Goal: Check status: Check status

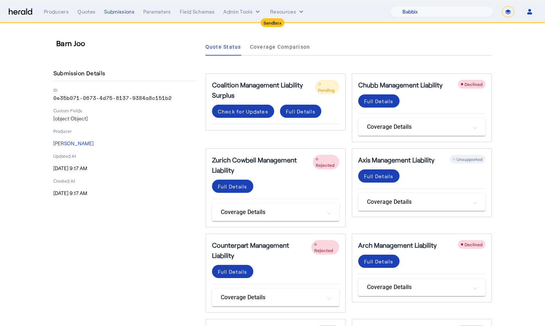
select select "pfm_129z_babbix"
select select "*******"
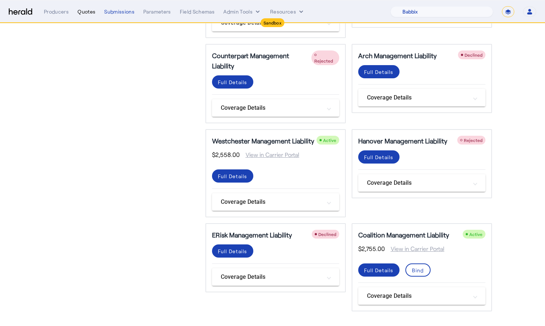
click at [83, 12] on div "Quotes" at bounding box center [87, 11] width 18 height 7
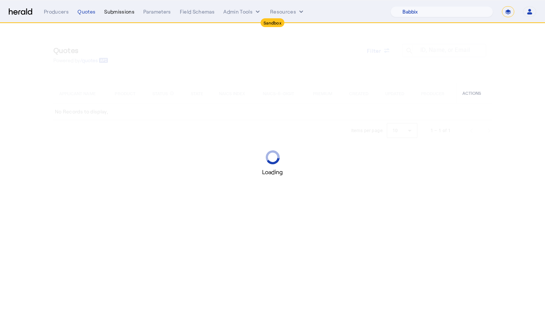
click at [116, 9] on div "Submissions" at bounding box center [119, 11] width 30 height 7
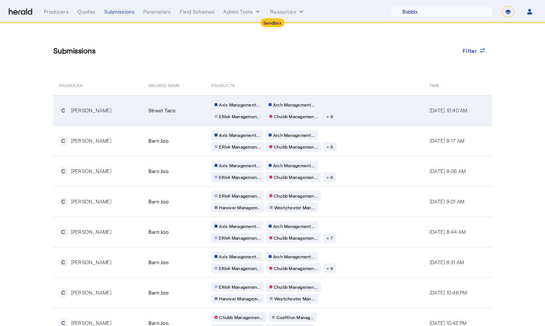
click at [327, 117] on span "+ 8" at bounding box center [330, 116] width 7 height 6
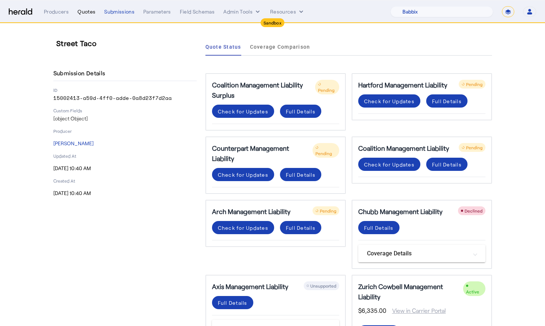
click at [84, 13] on div "Quotes" at bounding box center [87, 11] width 18 height 7
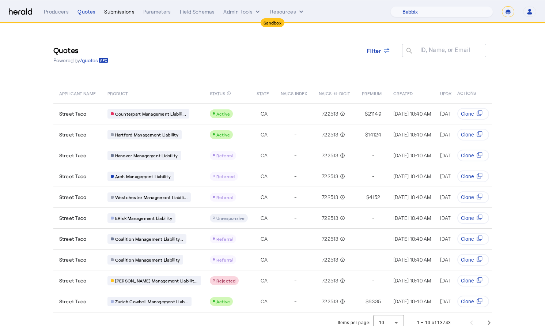
click at [123, 11] on div "Submissions" at bounding box center [119, 11] width 30 height 7
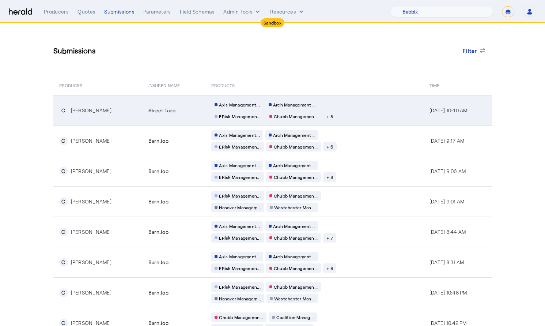
click at [185, 115] on td "Street Taco" at bounding box center [174, 110] width 63 height 30
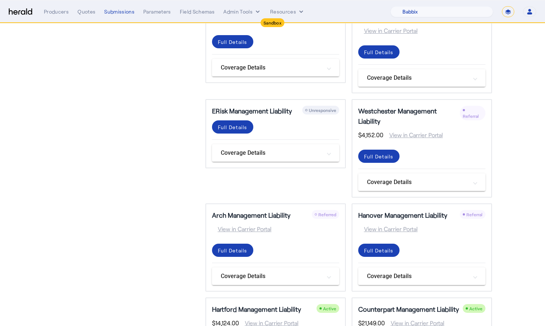
scroll to position [321, 0]
